Goal: Transaction & Acquisition: Purchase product/service

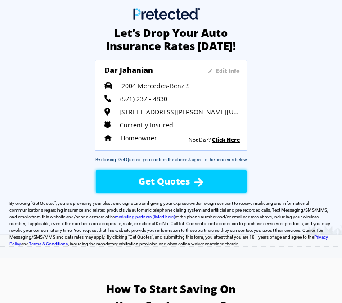
click at [209, 181] on div "Get Quotes" at bounding box center [171, 181] width 119 height 26
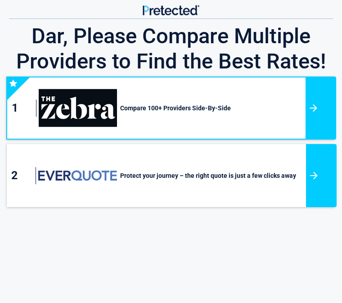
click at [311, 110] on div at bounding box center [320, 107] width 31 height 63
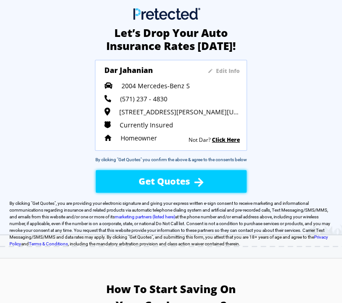
click at [190, 190] on div "Get Quotes" at bounding box center [171, 181] width 119 height 26
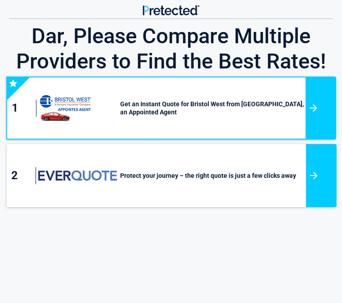
click at [313, 112] on div at bounding box center [320, 107] width 31 height 63
